Goal: Information Seeking & Learning: Check status

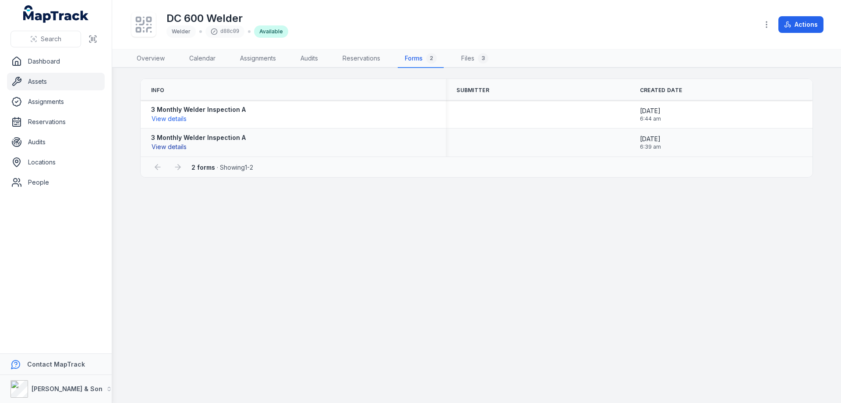
click at [182, 143] on button "View details" at bounding box center [169, 147] width 36 height 10
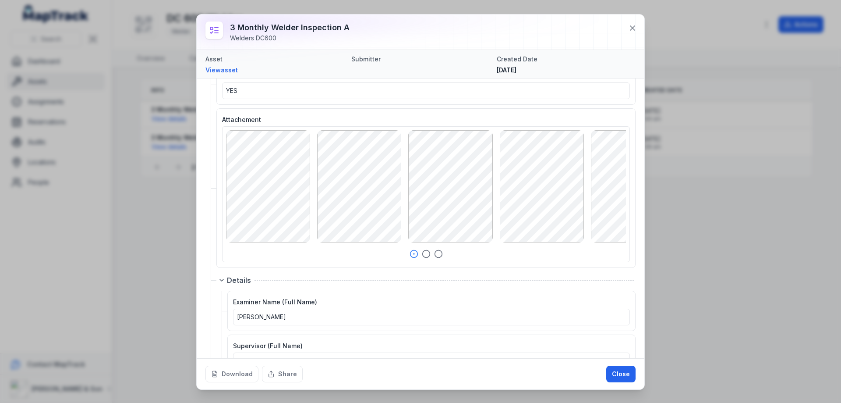
scroll to position [1060, 0]
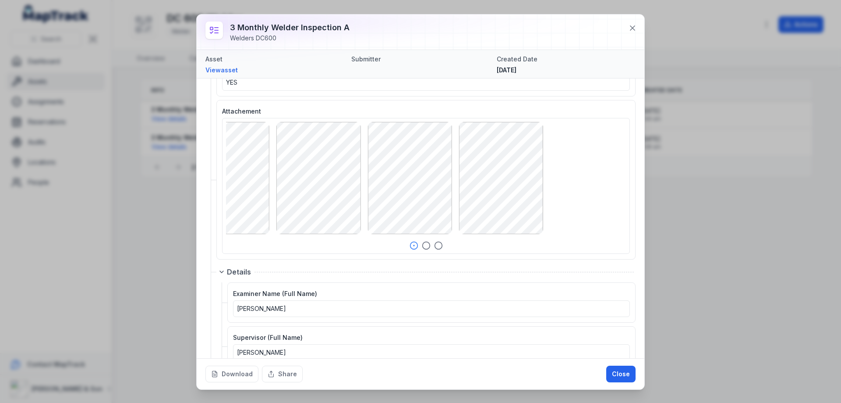
click at [338, 203] on div at bounding box center [294, 178] width 400 height 112
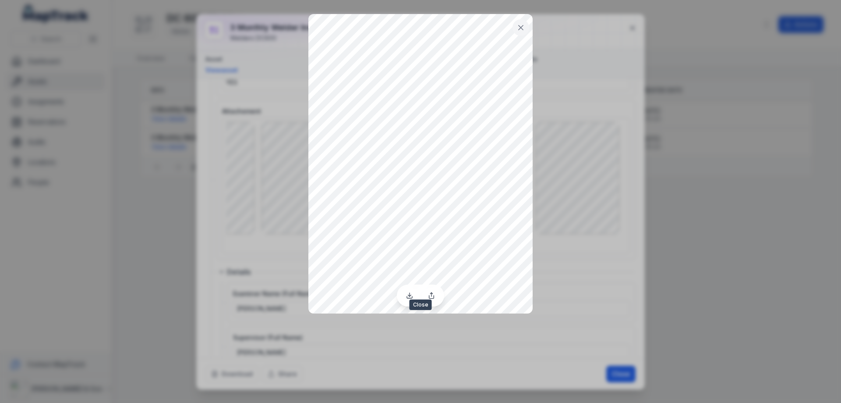
click at [523, 35] on button at bounding box center [520, 27] width 17 height 17
click at [518, 25] on icon at bounding box center [520, 27] width 9 height 9
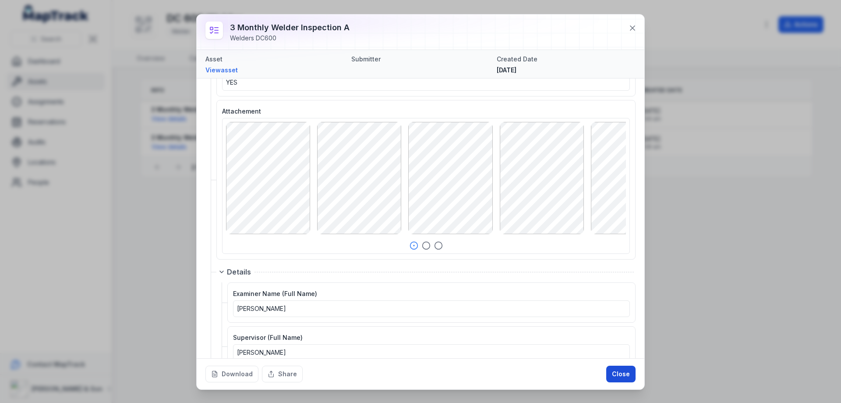
click at [623, 377] on button "Close" at bounding box center [620, 373] width 29 height 17
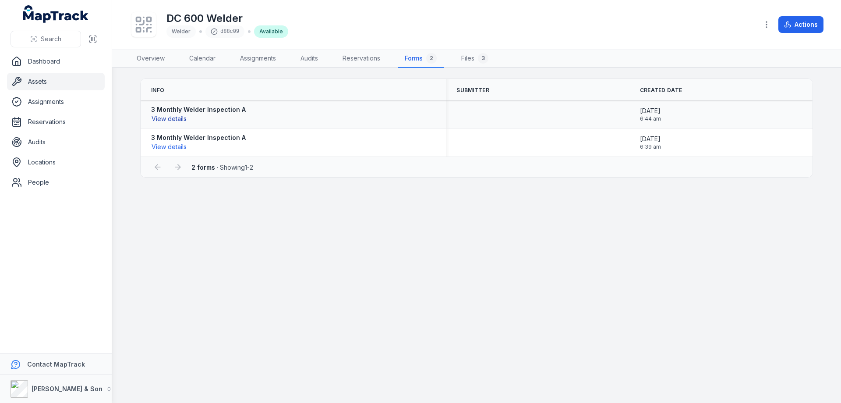
drag, startPoint x: 173, startPoint y: 120, endPoint x: 160, endPoint y: 120, distance: 13.1
click at [160, 120] on button "View details" at bounding box center [169, 119] width 36 height 10
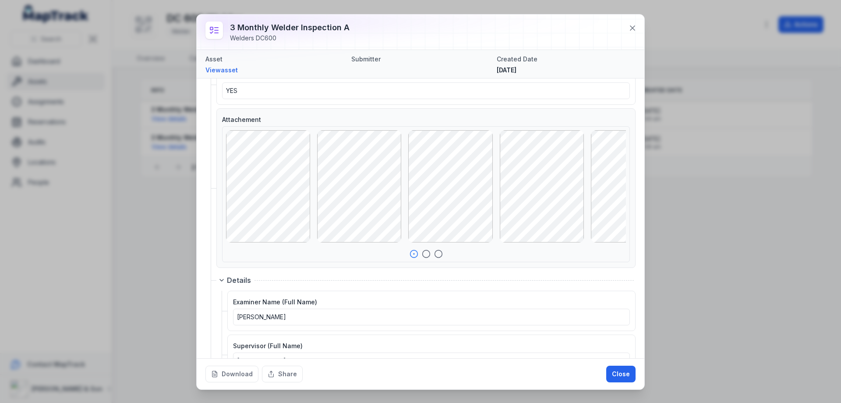
scroll to position [1177, 0]
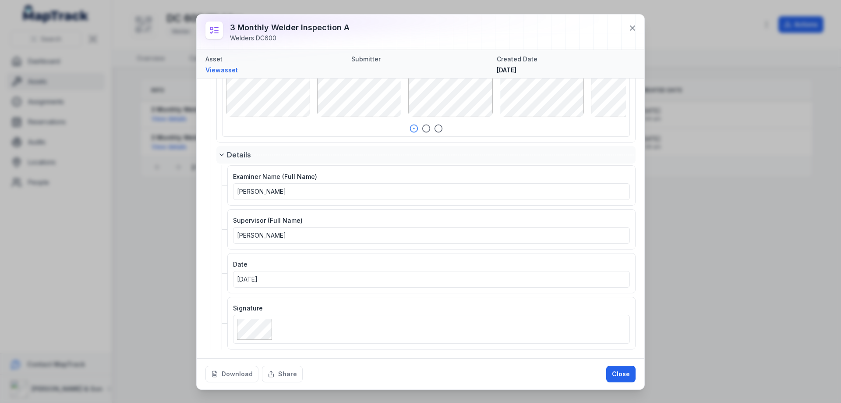
click at [341, 149] on div "Details" at bounding box center [430, 154] width 407 height 11
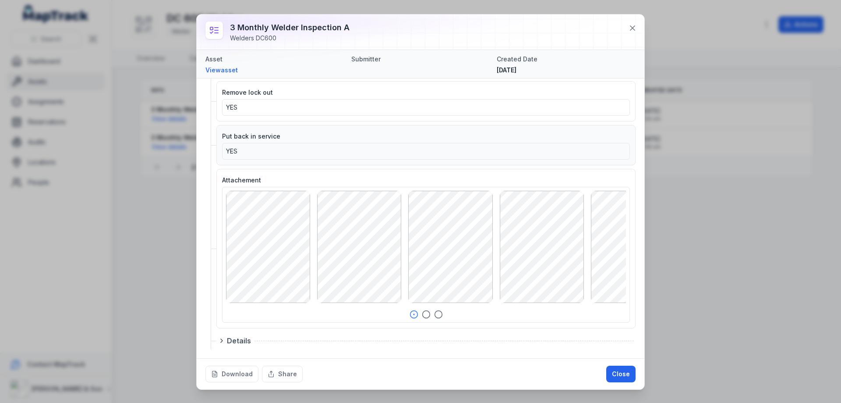
scroll to position [991, 0]
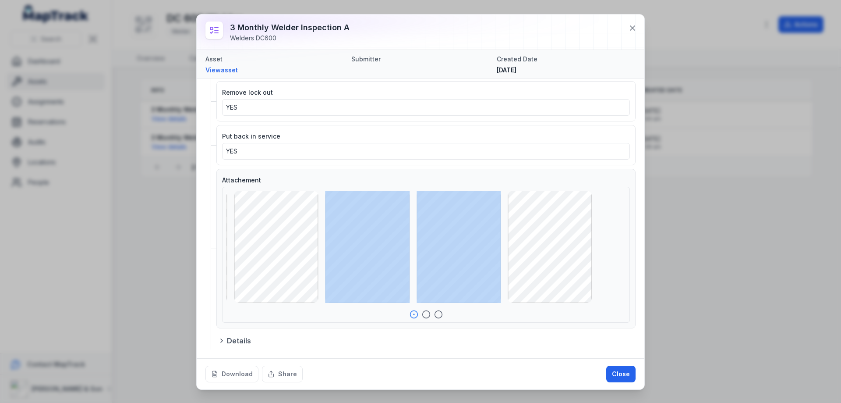
click at [389, 257] on div at bounding box center [343, 247] width 400 height 112
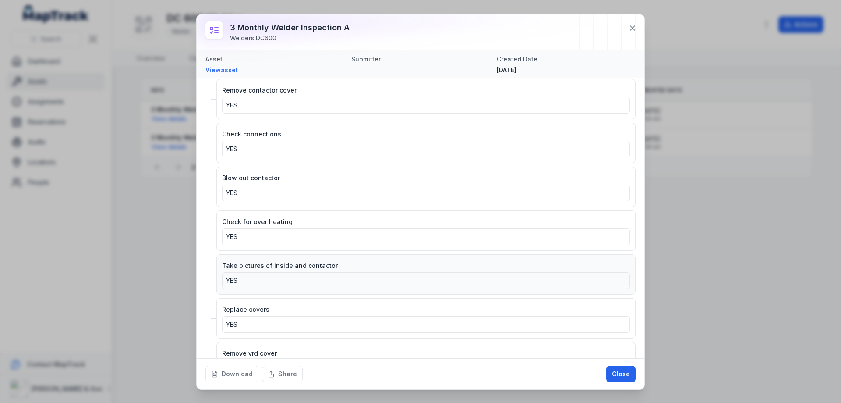
scroll to position [584, 0]
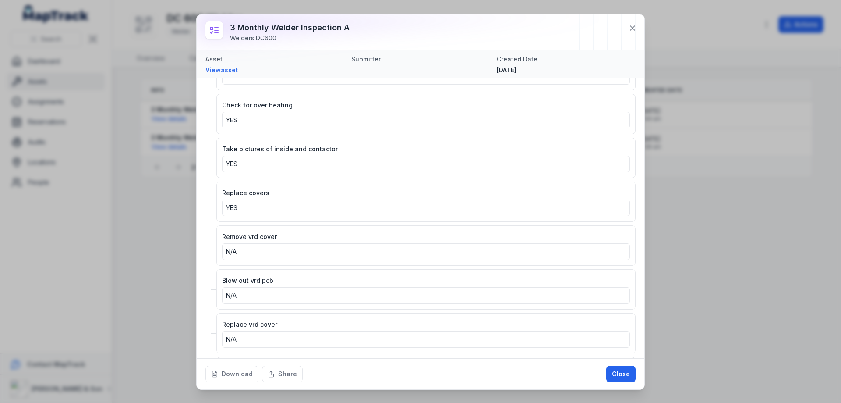
drag, startPoint x: 499, startPoint y: 71, endPoint x: 558, endPoint y: 66, distance: 59.3
click at [558, 66] on div "[DATE]" at bounding box center [566, 70] width 139 height 9
click at [632, 22] on button at bounding box center [632, 28] width 17 height 17
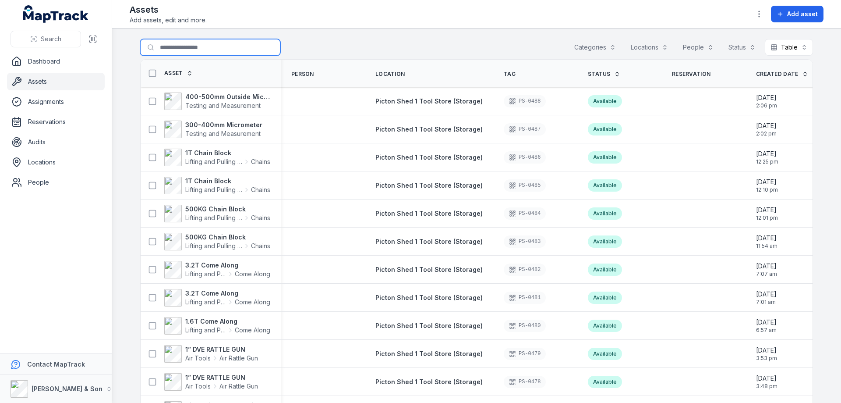
click at [188, 48] on input "Search for assets" at bounding box center [210, 47] width 140 height 17
type input "******"
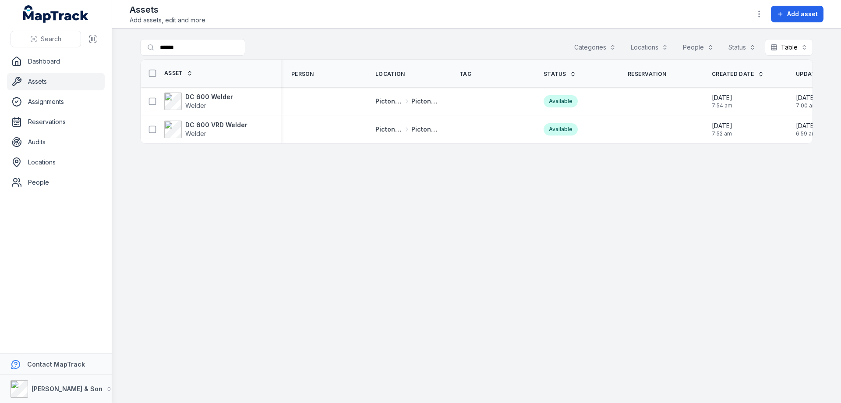
drag, startPoint x: 48, startPoint y: 102, endPoint x: 231, endPoint y: 174, distance: 196.8
click at [231, 174] on main "Search for assets ****** Categories Locations People Status Table ***** Asset P…" at bounding box center [476, 215] width 729 height 374
click at [196, 53] on input "******" at bounding box center [210, 47] width 140 height 17
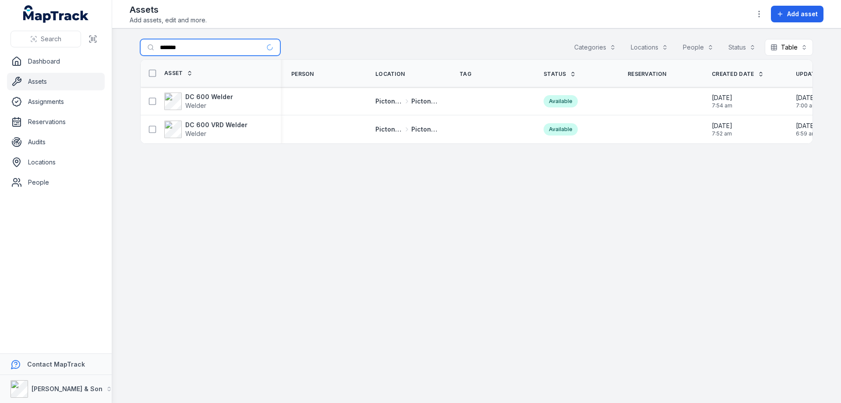
type input "*******"
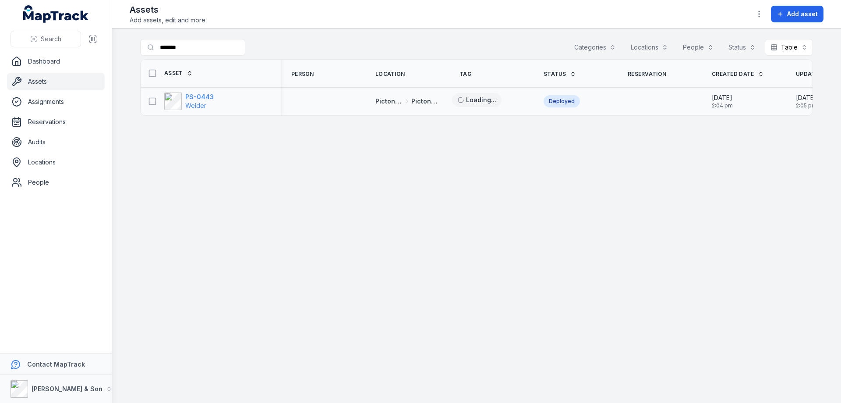
click at [200, 101] on span "Welder" at bounding box center [199, 105] width 28 height 9
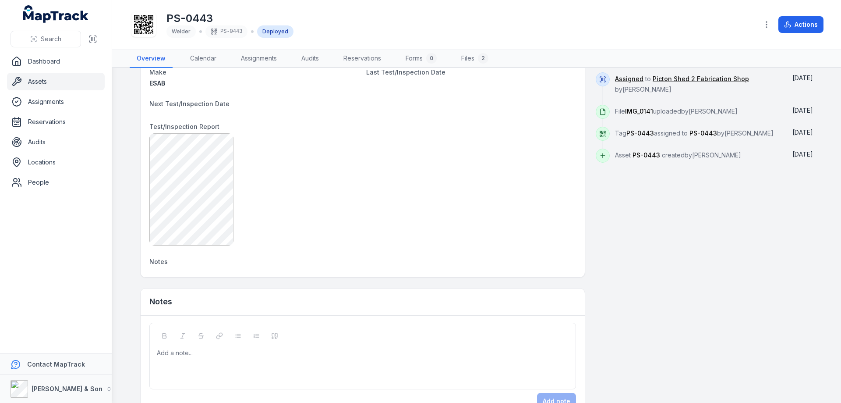
scroll to position [233, 0]
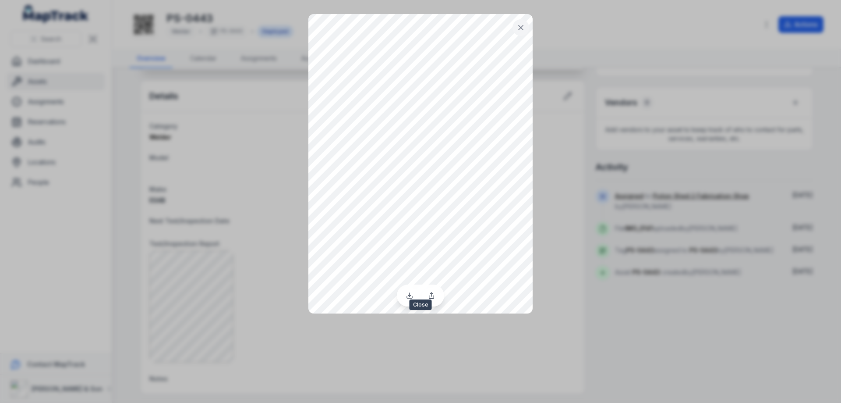
click at [518, 32] on button at bounding box center [520, 27] width 17 height 17
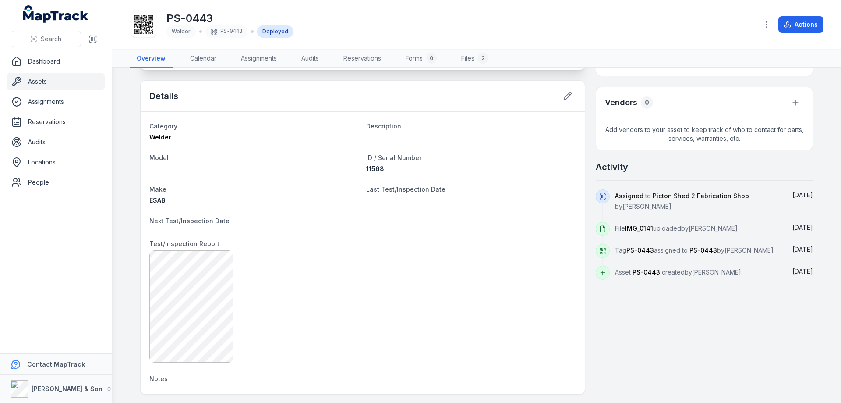
click at [518, 32] on div "PS-0443 Welder PS-0443 Deployed" at bounding box center [441, 25] width 622 height 28
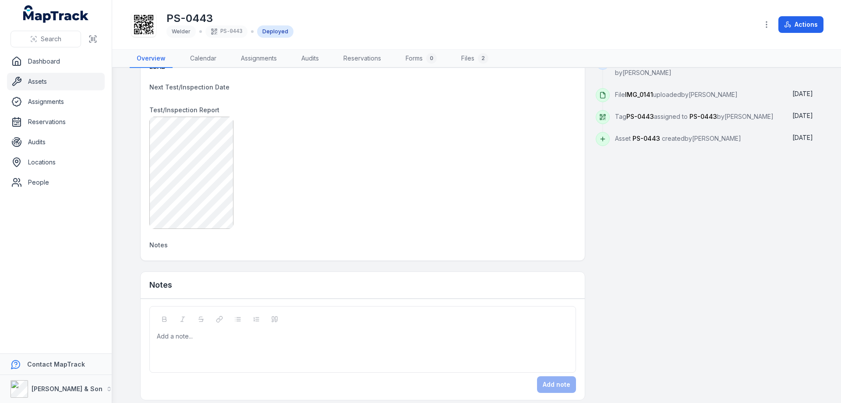
scroll to position [375, 0]
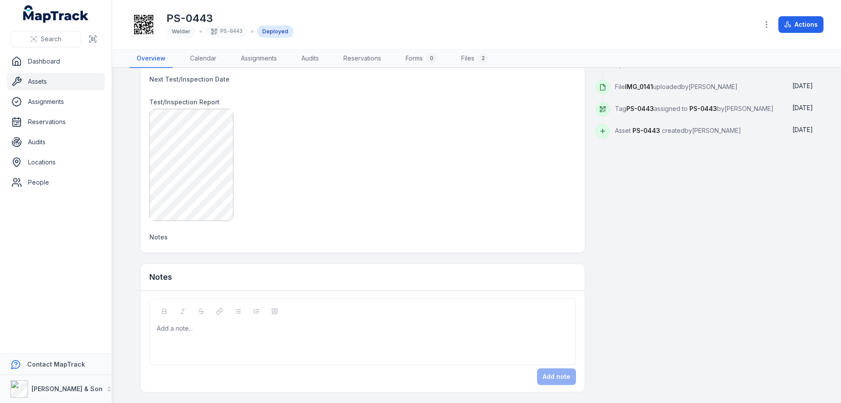
drag, startPoint x: 726, startPoint y: 130, endPoint x: 555, endPoint y: 160, distance: 174.3
click at [554, 160] on div at bounding box center [362, 165] width 427 height 112
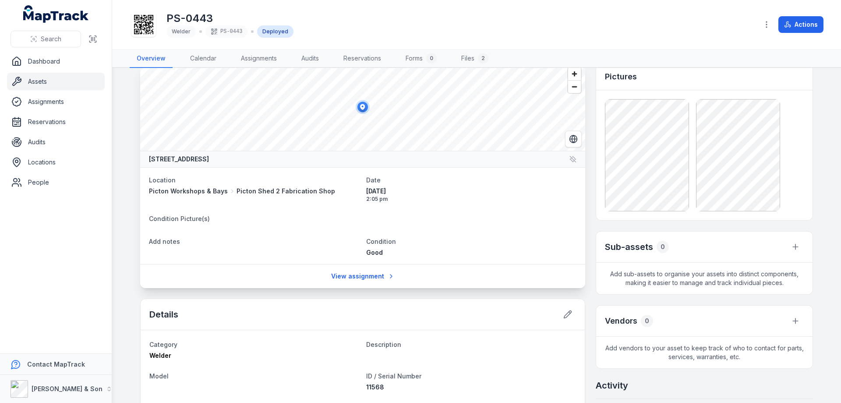
scroll to position [0, 0]
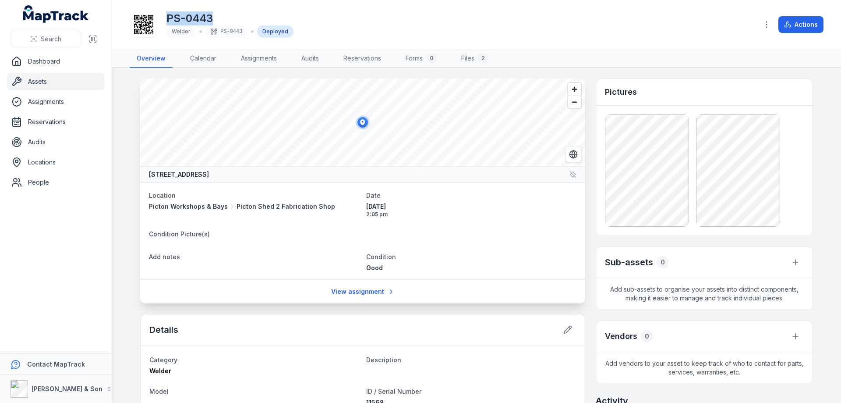
drag, startPoint x: 126, startPoint y: 21, endPoint x: 165, endPoint y: 12, distance: 40.1
click at [165, 12] on div "PS-0443 Welder PS-0443 Deployed" at bounding box center [441, 25] width 622 height 28
click at [251, 13] on h1 "PS-0443" at bounding box center [229, 18] width 127 height 14
click at [232, 14] on h1 "PS-0443" at bounding box center [229, 18] width 127 height 14
click at [201, 16] on h1 "PS-0443" at bounding box center [229, 18] width 127 height 14
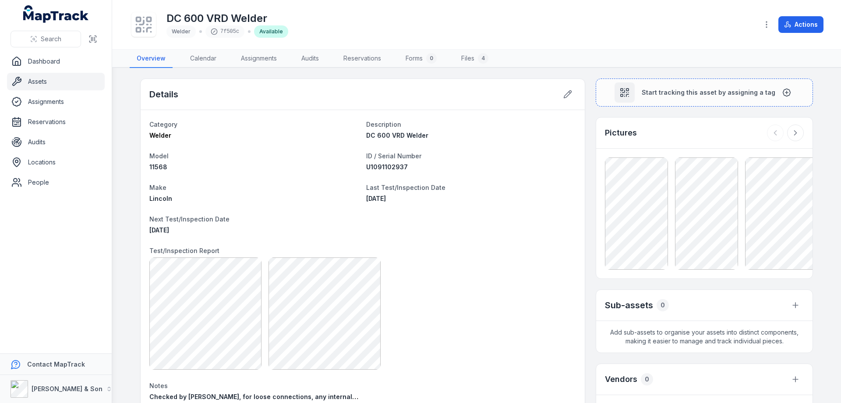
scroll to position [212, 0]
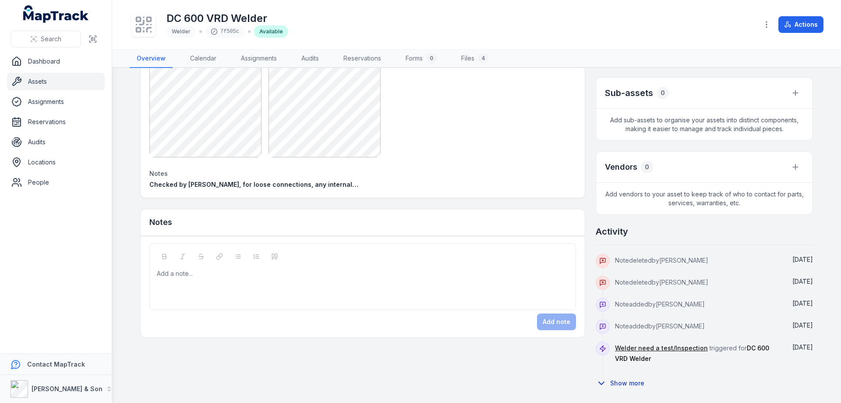
click at [628, 381] on button "Show more" at bounding box center [623, 383] width 54 height 18
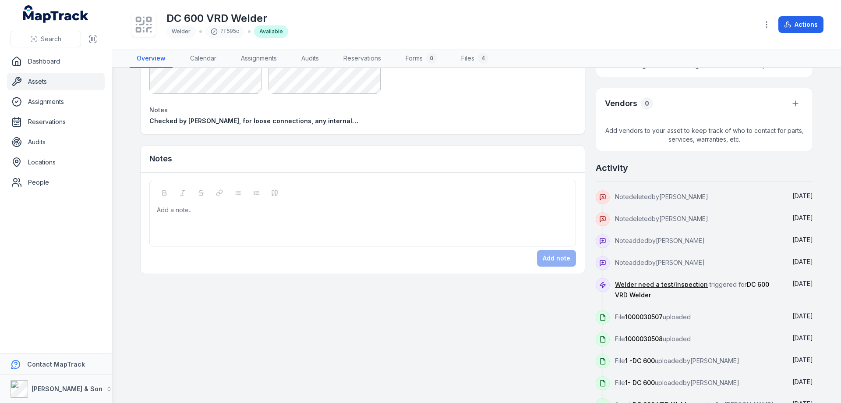
scroll to position [295, 0]
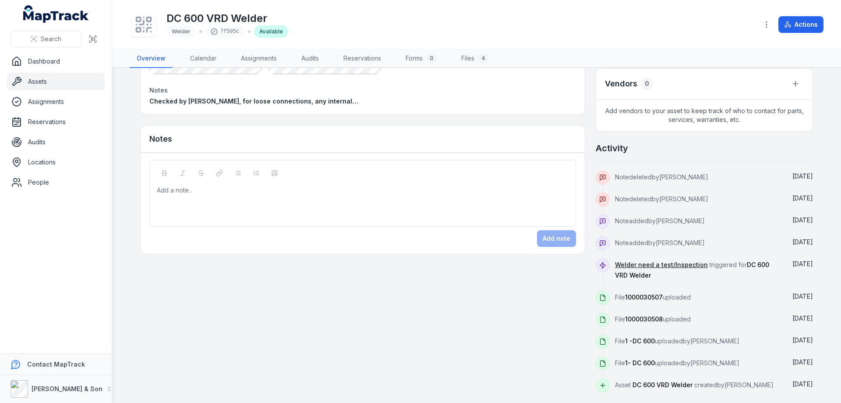
drag, startPoint x: 721, startPoint y: 385, endPoint x: 753, endPoint y: 378, distance: 32.6
click at [753, 378] on div "Asset DC 600 VRD Welder created by Tony Halout" at bounding box center [697, 385] width 165 height 14
click at [475, 347] on div "Details Category Welder Description DC 600 VRD Welder Model 11568 ID / Serial N…" at bounding box center [476, 87] width 673 height 609
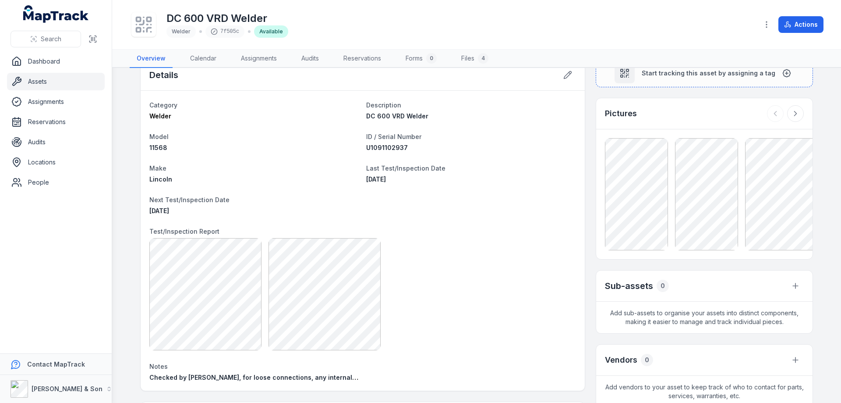
scroll to position [0, 0]
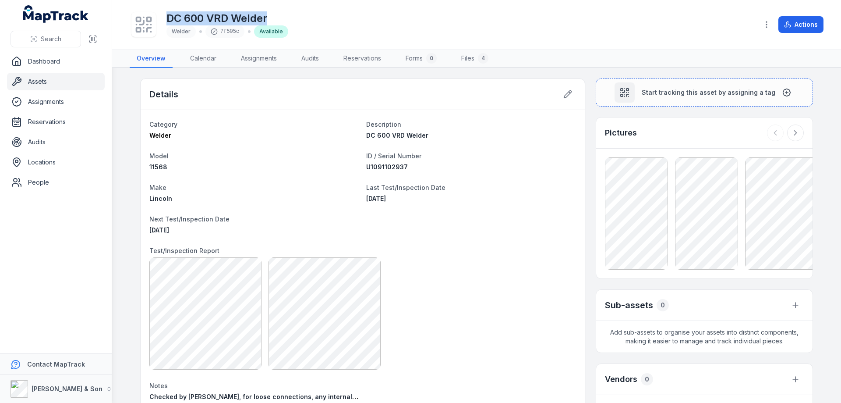
drag, startPoint x: 168, startPoint y: 15, endPoint x: 278, endPoint y: 4, distance: 110.5
click at [278, 4] on div "DC 600 VRD Welder Welder 7f505c Available Actions" at bounding box center [477, 25] width 694 height 42
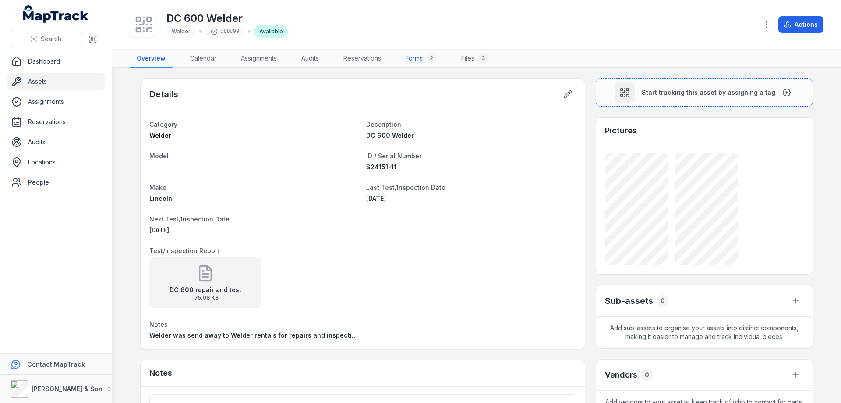
click at [424, 53] on link "Forms 2" at bounding box center [421, 58] width 45 height 18
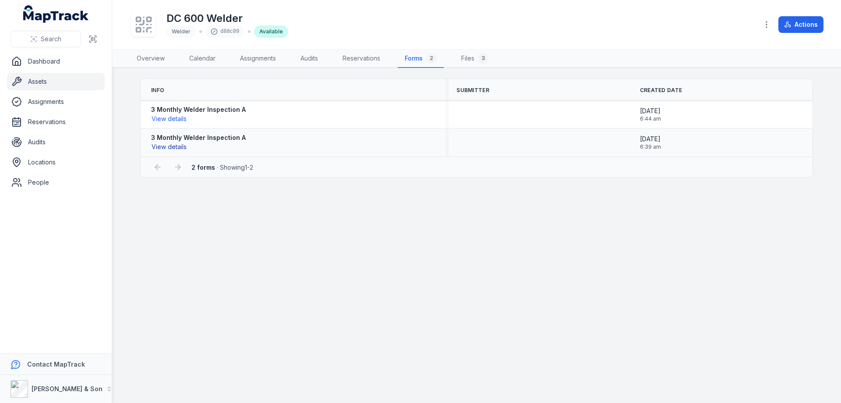
click at [176, 145] on button "View details" at bounding box center [169, 147] width 36 height 10
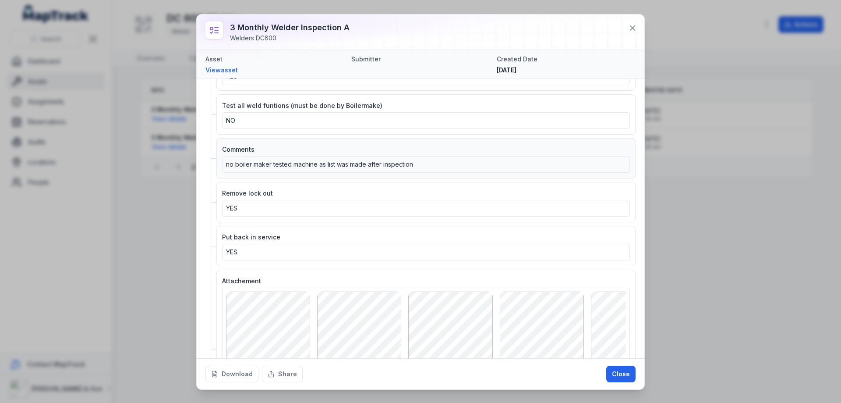
scroll to position [1060, 0]
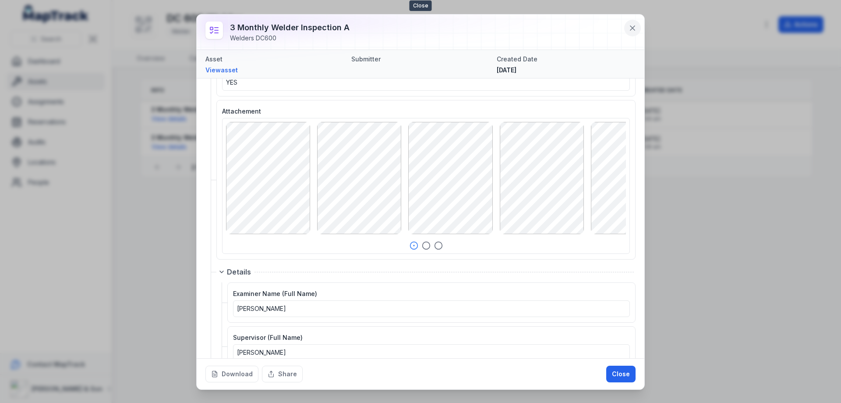
click at [635, 29] on icon at bounding box center [632, 28] width 9 height 9
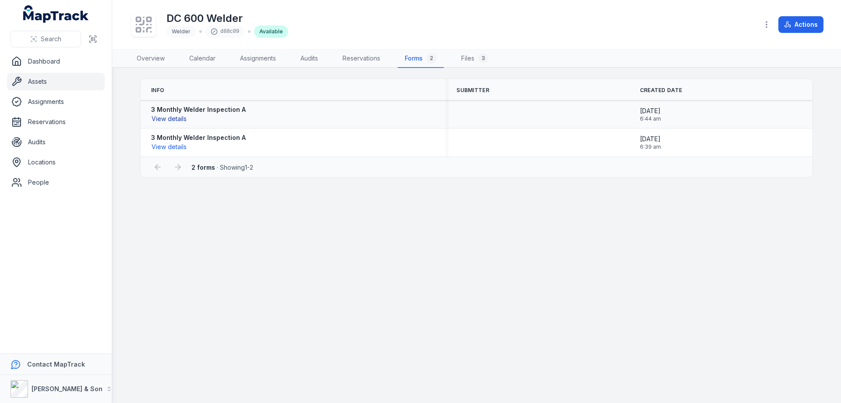
click at [173, 116] on button "View details" at bounding box center [169, 119] width 36 height 10
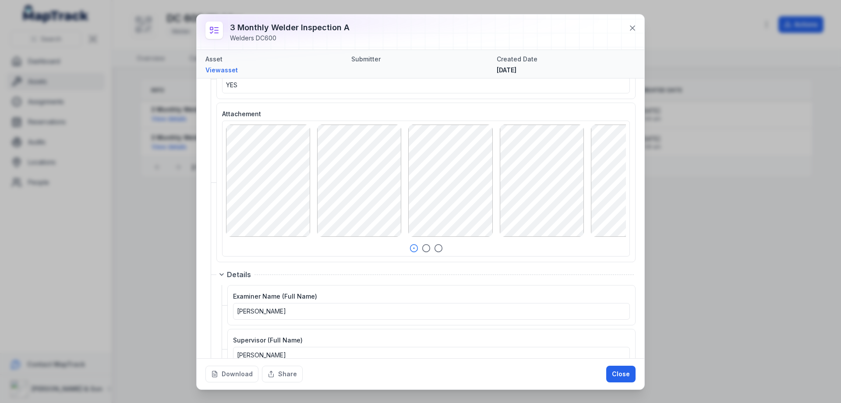
scroll to position [1051, 0]
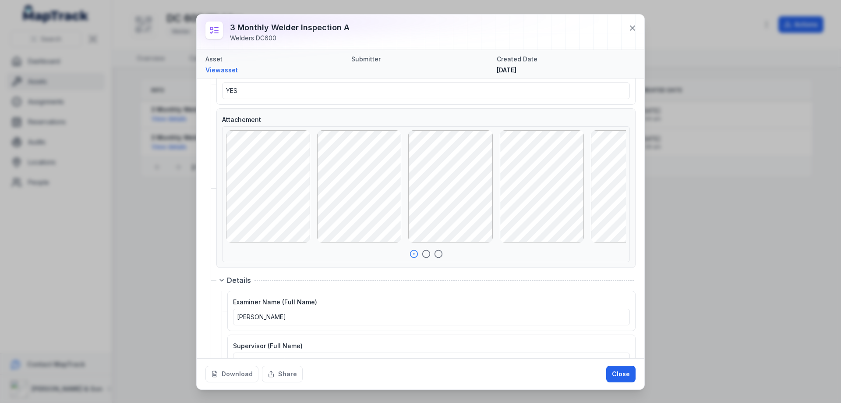
click at [425, 254] on icon "button" at bounding box center [426, 253] width 9 height 9
click at [435, 254] on icon "button" at bounding box center [438, 253] width 9 height 9
click at [632, 29] on icon at bounding box center [632, 28] width 4 height 4
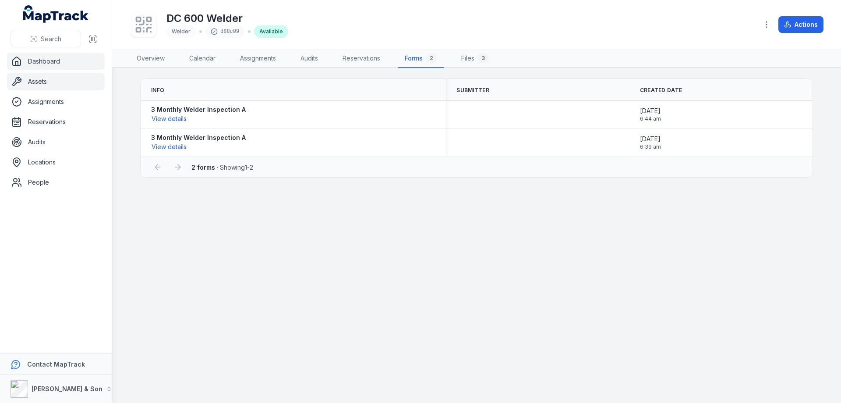
click at [49, 65] on link "Dashboard" at bounding box center [56, 62] width 98 height 18
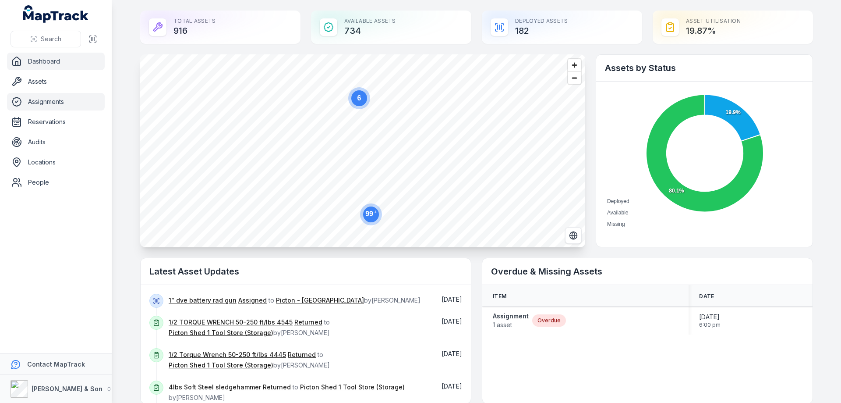
click at [43, 108] on link "Assignments" at bounding box center [56, 102] width 98 height 18
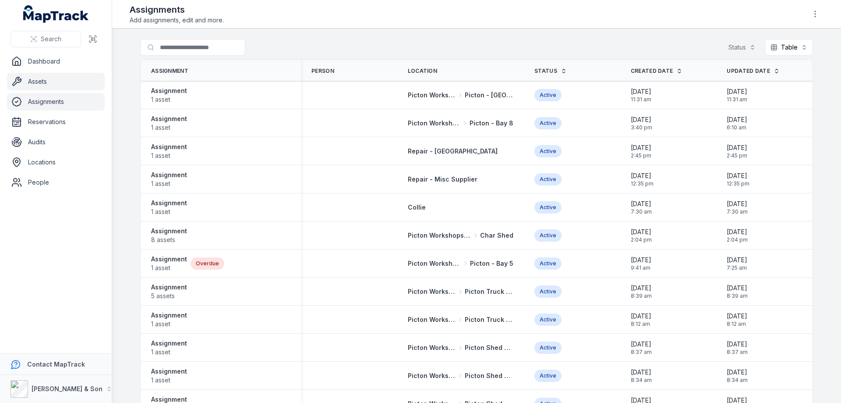
click at [49, 84] on link "Assets" at bounding box center [56, 82] width 98 height 18
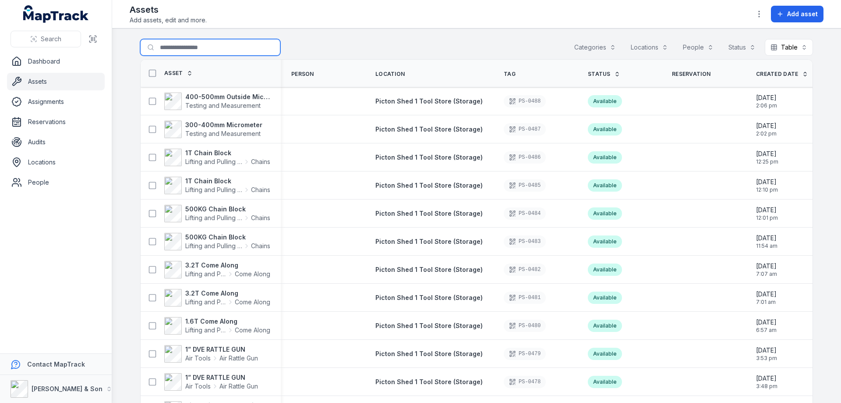
click at [154, 48] on input "Search for assets" at bounding box center [210, 47] width 140 height 17
type input "******"
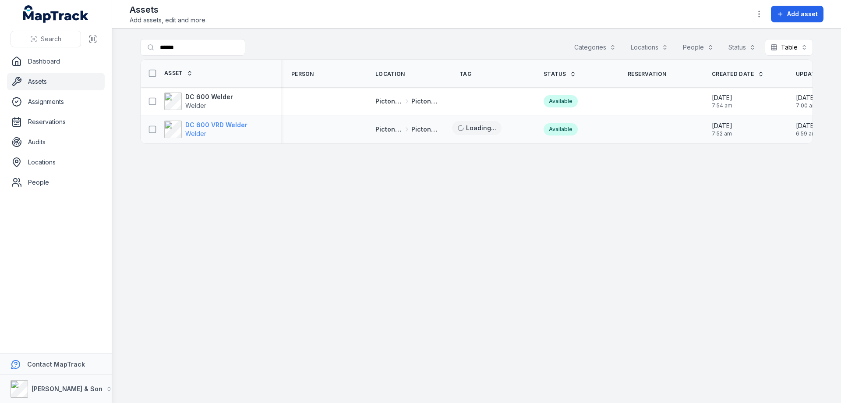
click at [212, 133] on span "Welder" at bounding box center [216, 133] width 62 height 9
click at [204, 103] on span "Welder" at bounding box center [195, 105] width 21 height 7
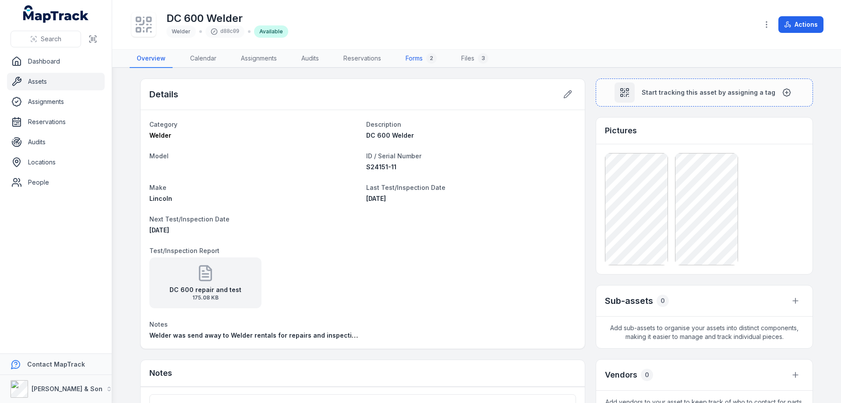
click at [419, 63] on link "Forms 2" at bounding box center [421, 58] width 45 height 18
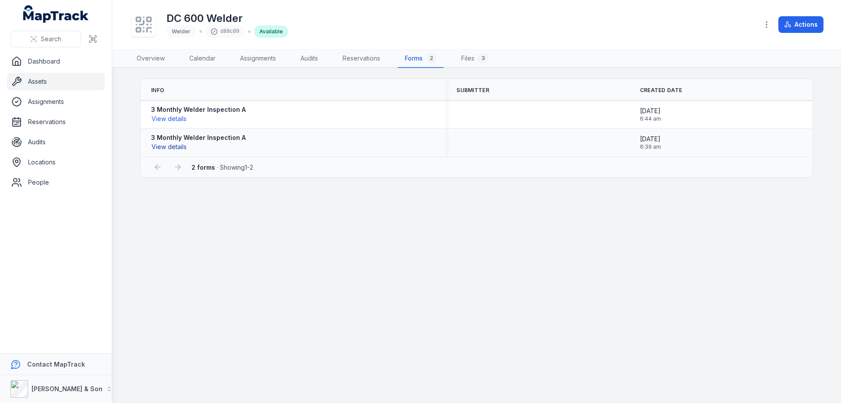
click at [174, 147] on button "View details" at bounding box center [169, 147] width 36 height 10
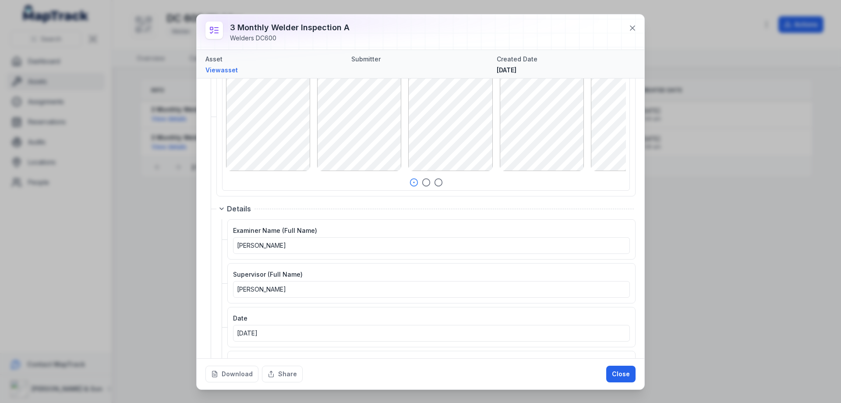
scroll to position [943, 0]
